Goal: Navigation & Orientation: Find specific page/section

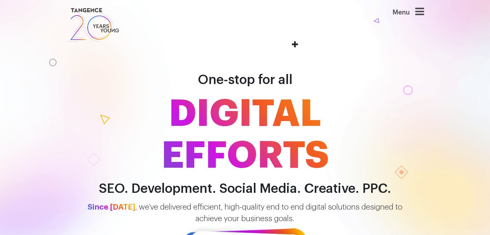
click at [421, 7] on icon at bounding box center [419, 11] width 9 height 10
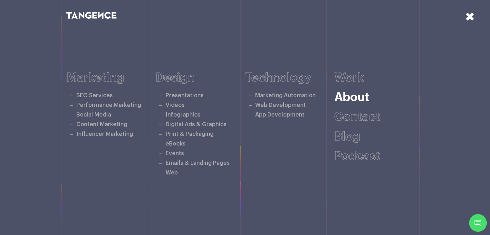
click at [360, 97] on link "About" at bounding box center [352, 98] width 35 height 12
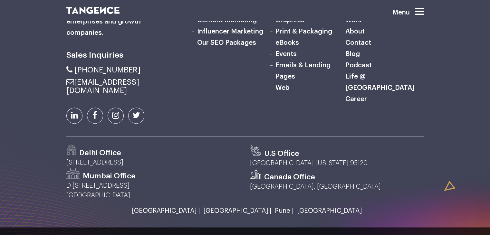
scroll to position [892, 0]
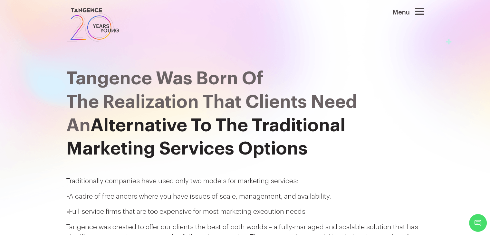
click at [418, 7] on icon at bounding box center [419, 11] width 9 height 10
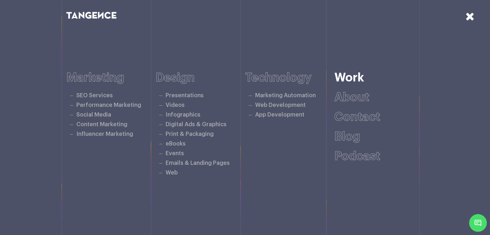
click at [357, 80] on link "Work" at bounding box center [350, 78] width 30 height 12
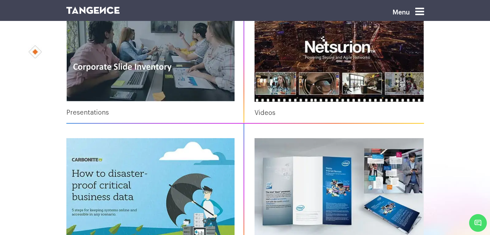
scroll to position [222, 0]
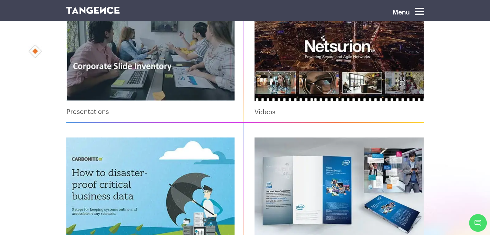
click at [413, 7] on div "Menu" at bounding box center [399, 14] width 52 height 18
click at [418, 7] on icon at bounding box center [419, 11] width 9 height 10
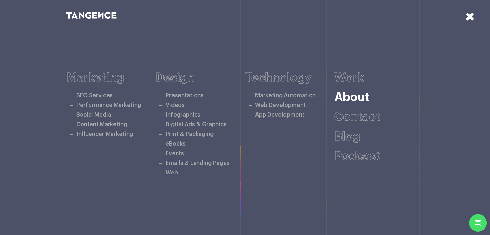
click at [350, 97] on link "About" at bounding box center [352, 98] width 35 height 12
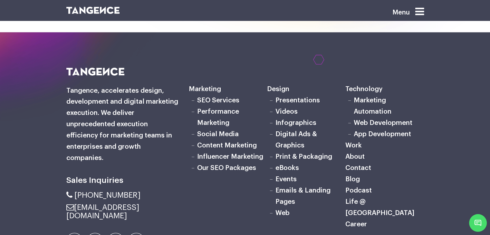
scroll to position [767, 0]
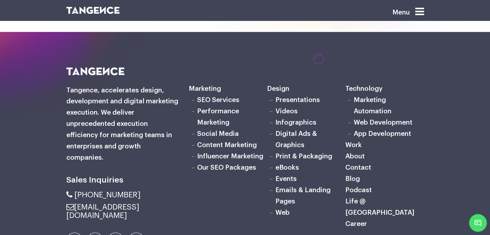
click at [355, 221] on link "Career" at bounding box center [357, 224] width 22 height 7
